Goal: Find specific page/section: Find specific page/section

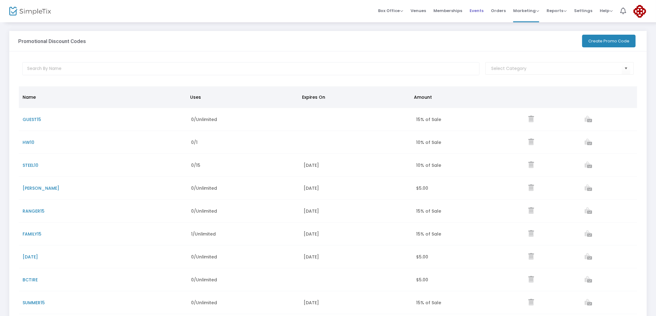
click at [483, 10] on span "Events" at bounding box center [477, 11] width 14 height 16
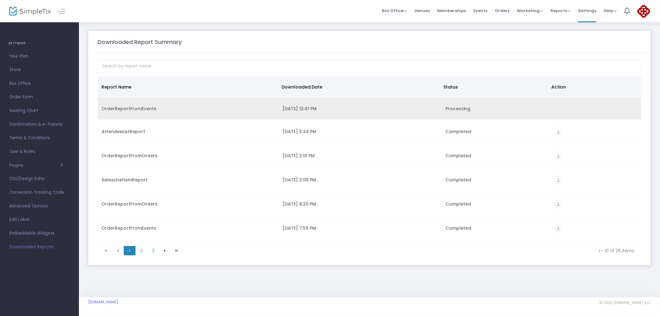
click at [122, 107] on div "OrderReportFromEvents" at bounding box center [188, 108] width 174 height 6
